Goal: Information Seeking & Learning: Learn about a topic

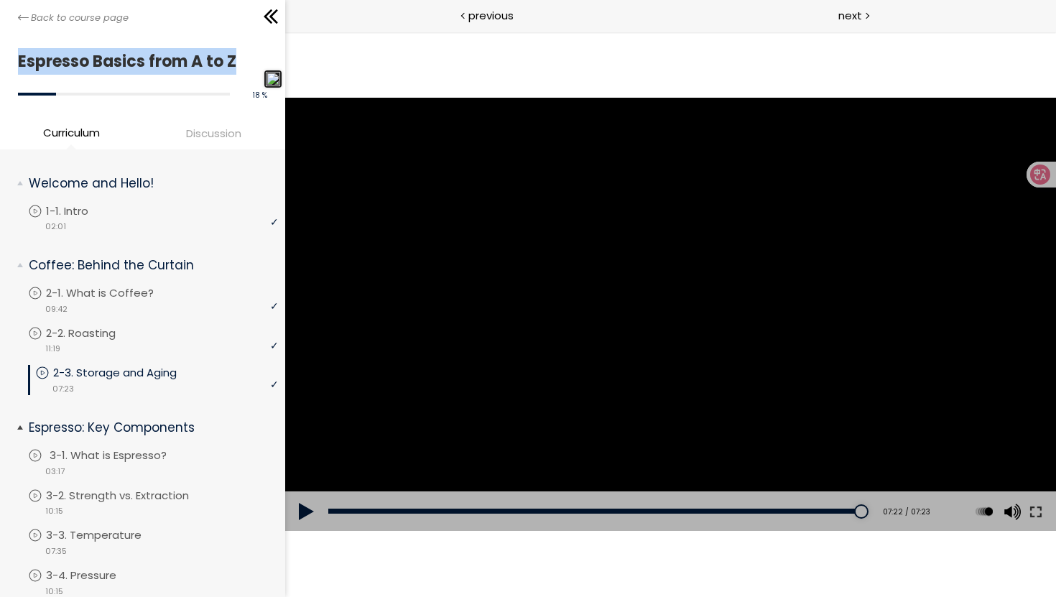
scroll to position [79, 0]
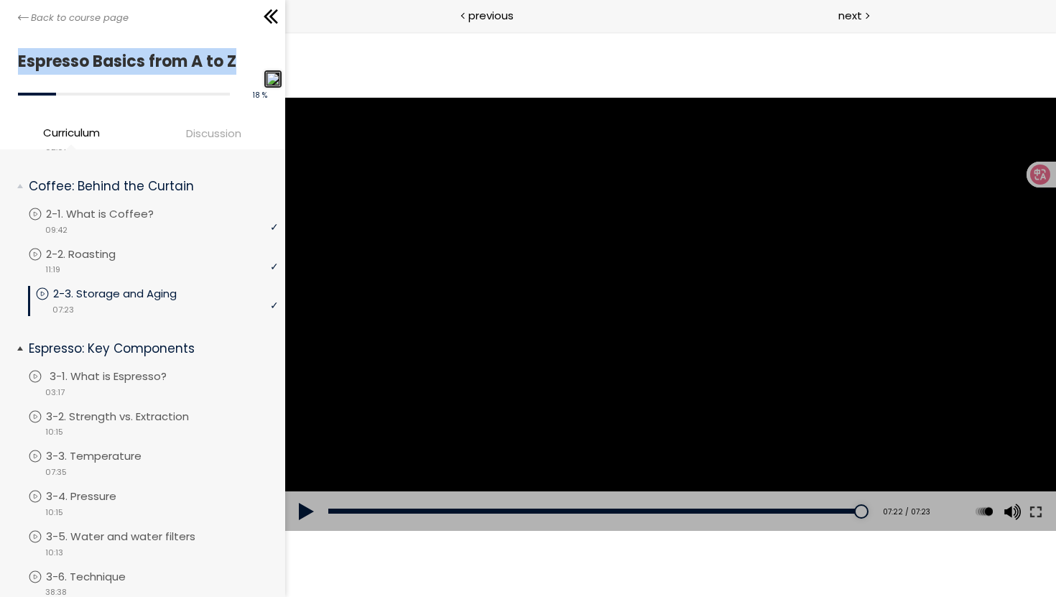
click at [98, 384] on div "video 03:17" at bounding box center [153, 391] width 250 height 14
click at [144, 413] on p "3-2. Strength vs. Extraction" at bounding box center [136, 417] width 172 height 16
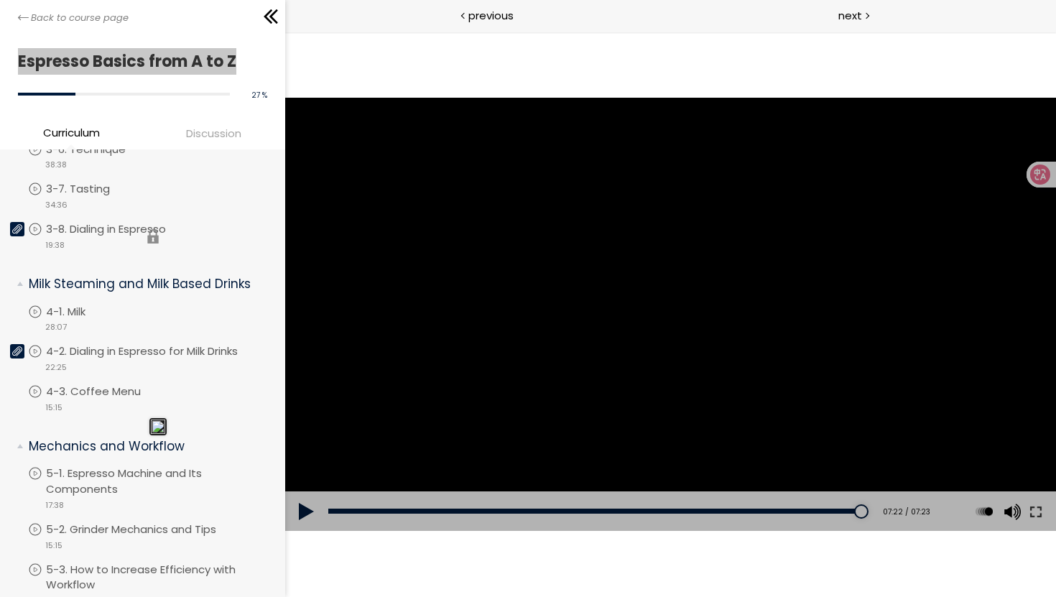
scroll to position [491, 0]
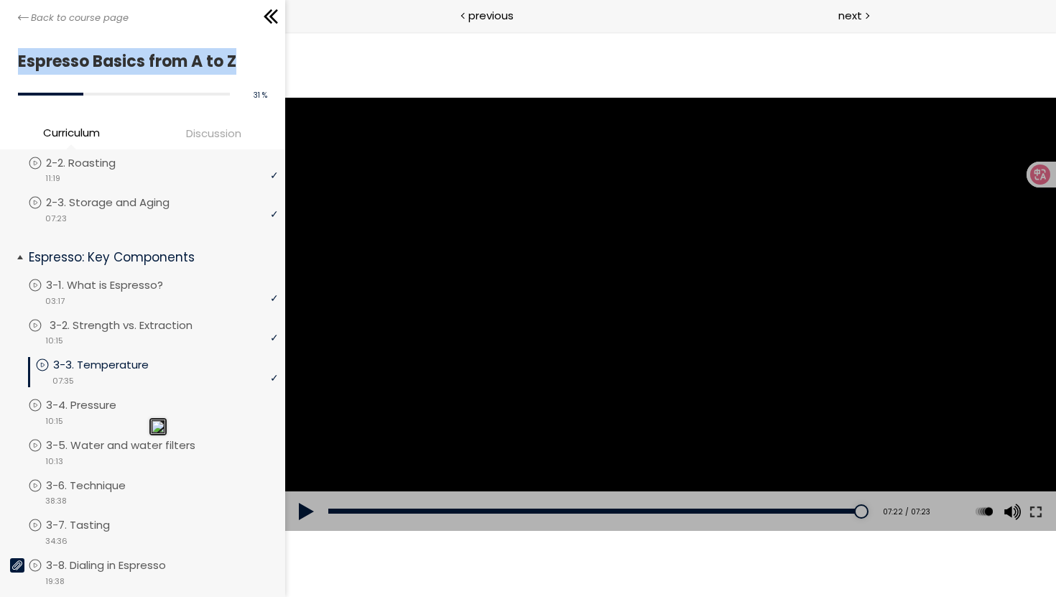
scroll to position [213, 0]
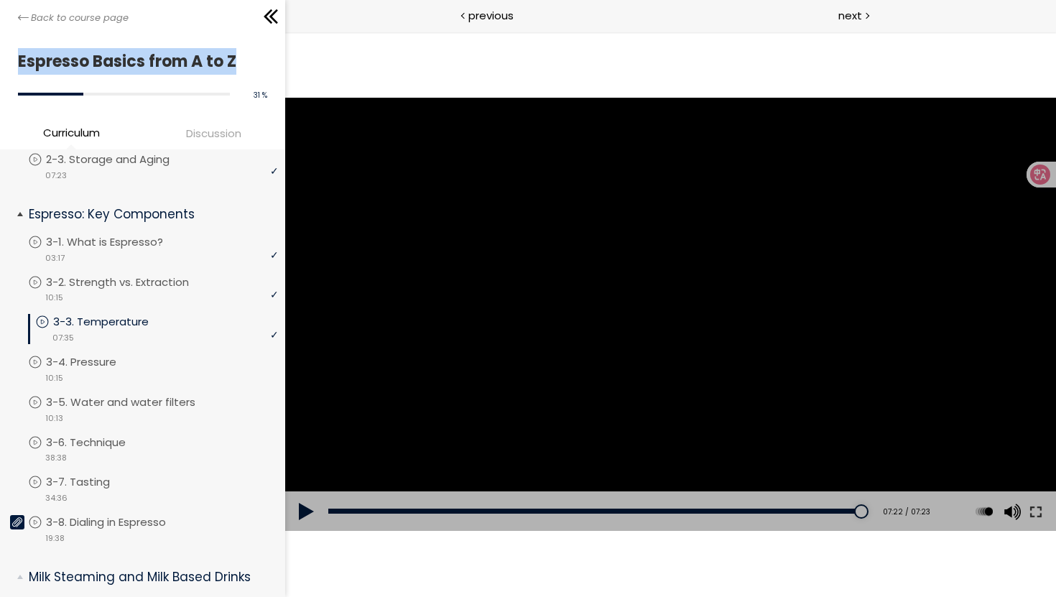
click at [112, 326] on p "3-3. Temperature" at bounding box center [115, 322] width 124 height 16
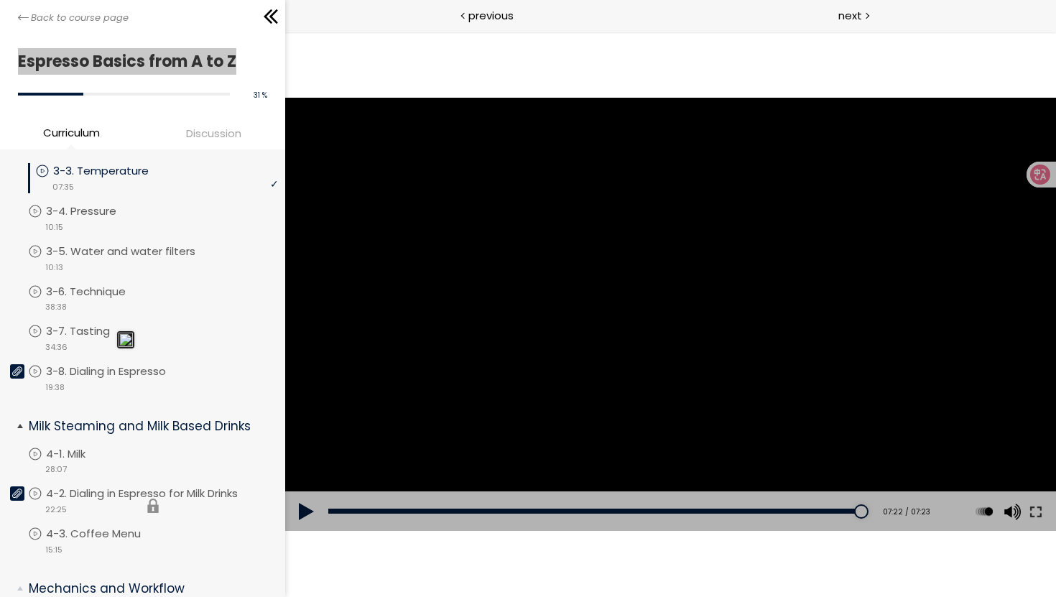
scroll to position [263, 0]
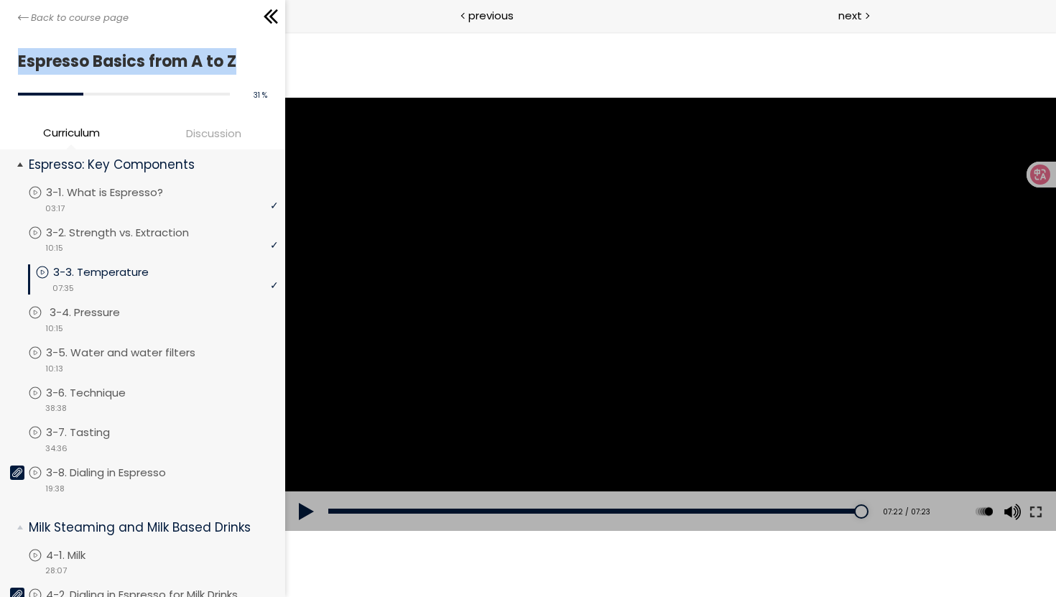
click at [155, 306] on link "3-4. Pressure" at bounding box center [153, 313] width 250 height 16
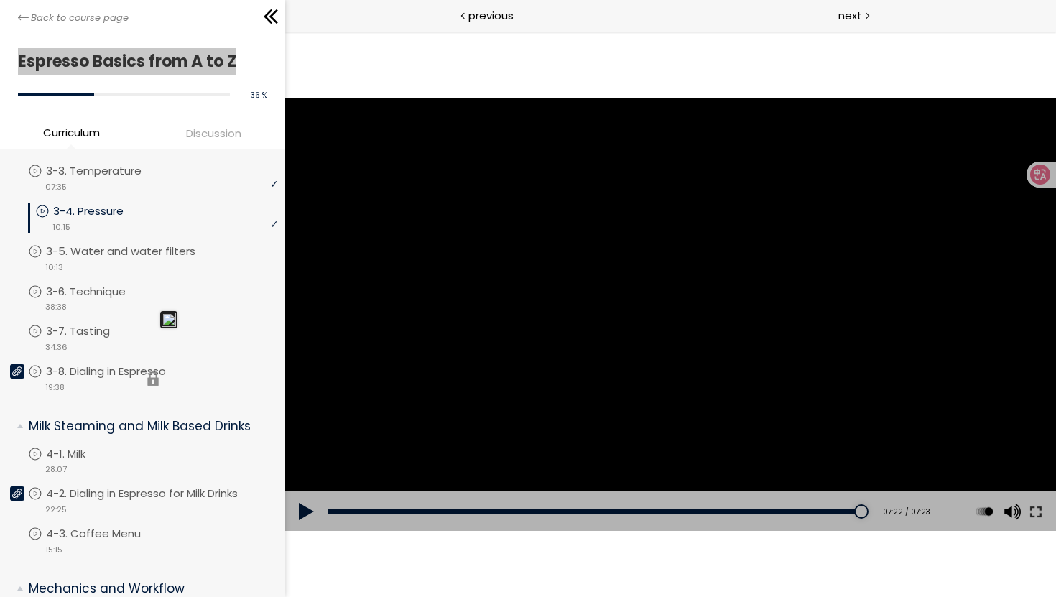
scroll to position [336, 0]
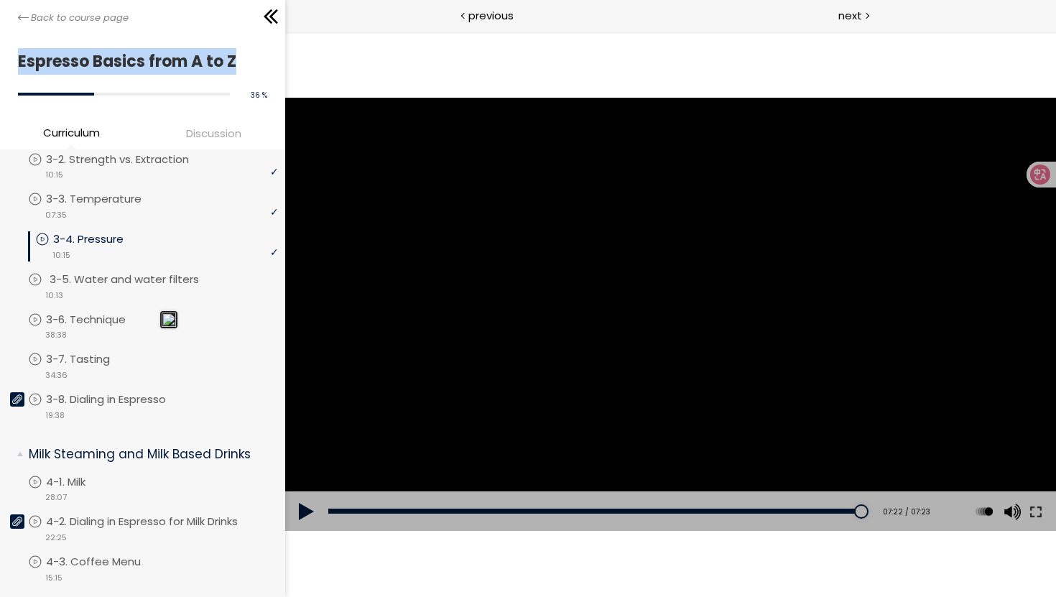
click at [160, 290] on div "video 10:13" at bounding box center [153, 294] width 250 height 14
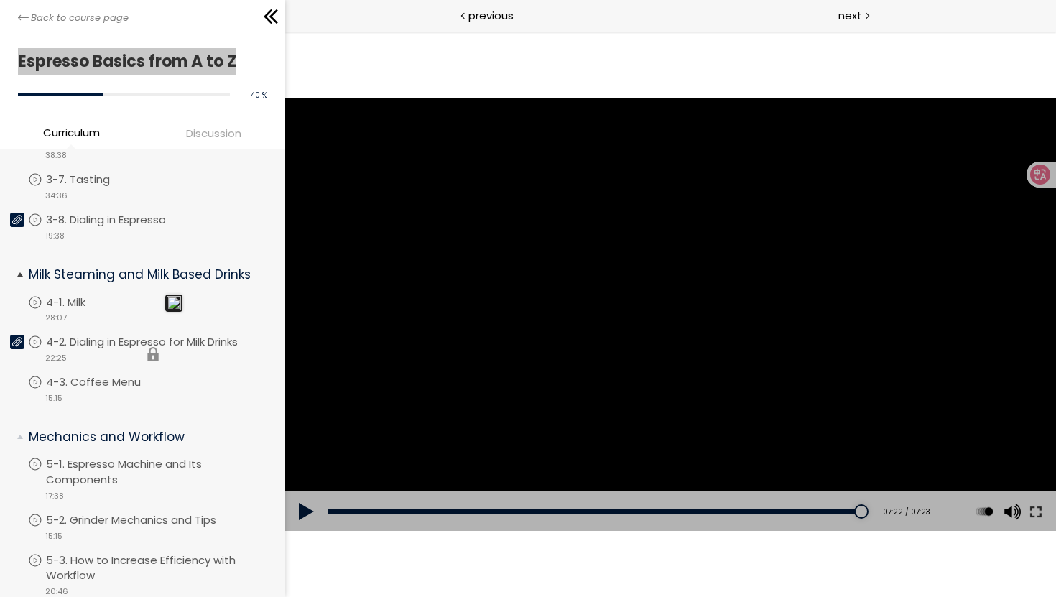
scroll to position [456, 0]
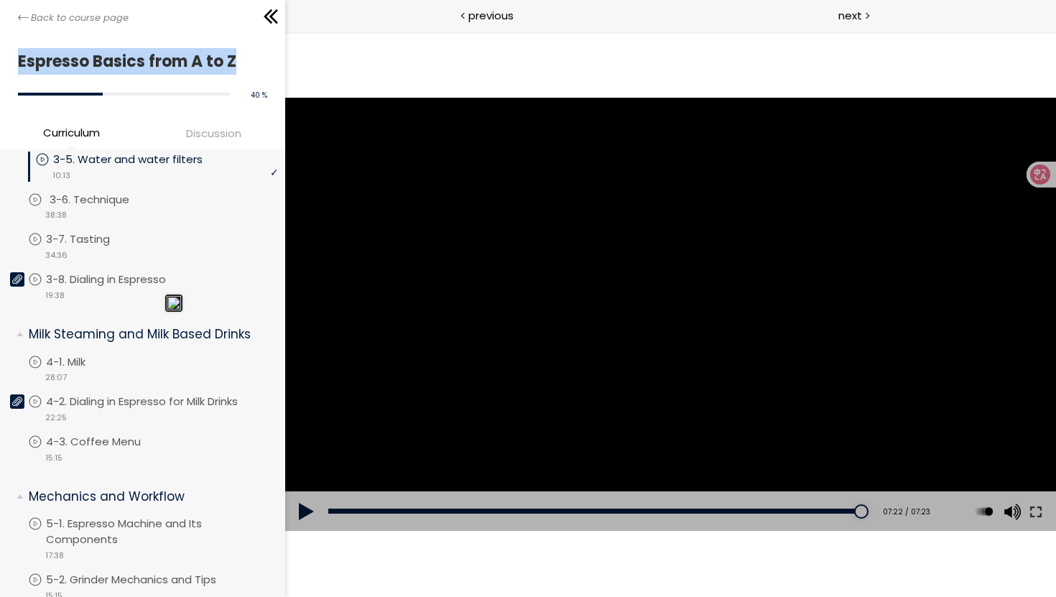
click at [112, 192] on p "3-6. Technique" at bounding box center [104, 200] width 109 height 16
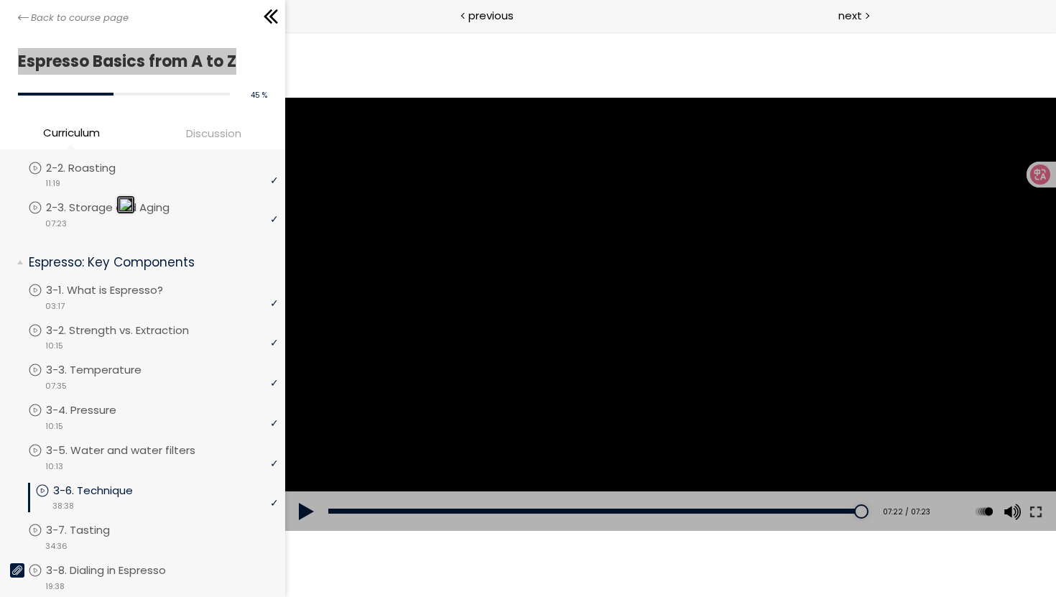
scroll to position [185, 0]
